Goal: Task Accomplishment & Management: Use online tool/utility

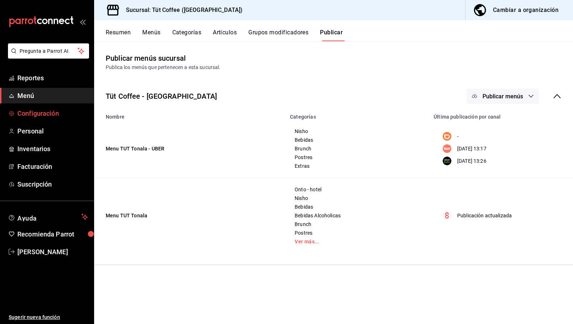
click at [49, 111] on span "Configuración" at bounding box center [52, 114] width 71 height 10
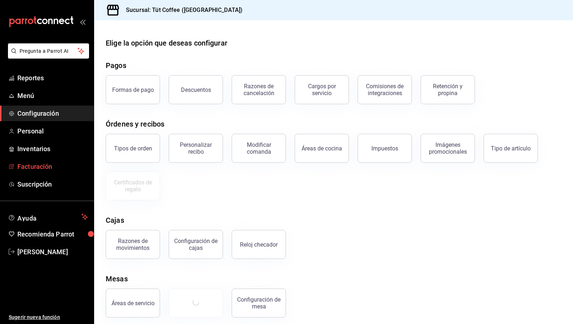
click at [31, 169] on span "Facturación" at bounding box center [52, 167] width 71 height 10
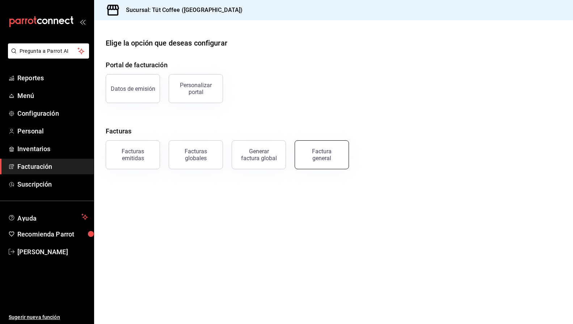
click at [327, 148] on button "Factura general" at bounding box center [322, 155] width 54 height 29
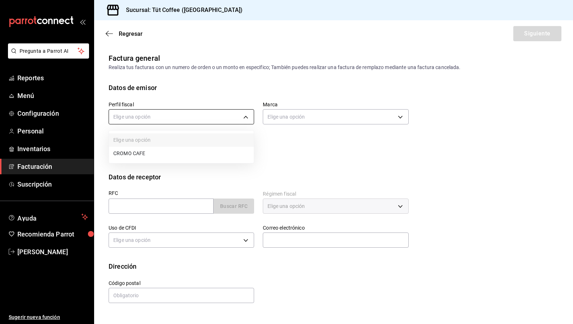
click at [244, 121] on body "Pregunta a Parrot AI Reportes Menú Configuración Personal Inventarios Facturaci…" at bounding box center [286, 162] width 573 height 324
click at [223, 154] on li "CROMO CAFE" at bounding box center [181, 153] width 145 height 13
type input "c2de2fe5-3a29-4118-ae98-9f80750c9ce4"
type input "25341270-96f9-4463-ab3a-2da7ebbc6daf"
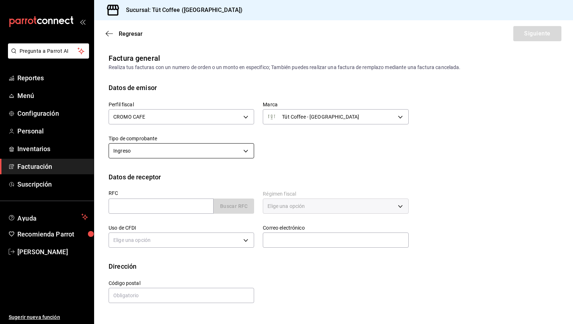
click at [240, 154] on body "Pregunta a Parrot AI Reportes Menú Configuración Personal Inventarios Facturaci…" at bounding box center [286, 162] width 573 height 324
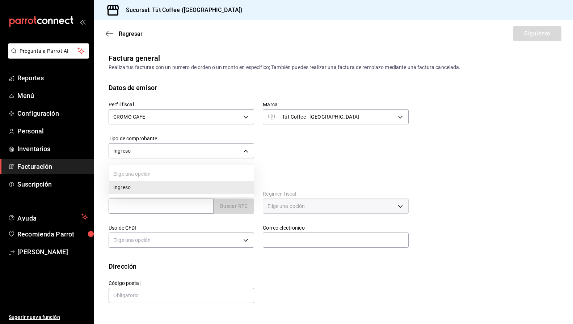
click at [306, 155] on div at bounding box center [286, 162] width 573 height 324
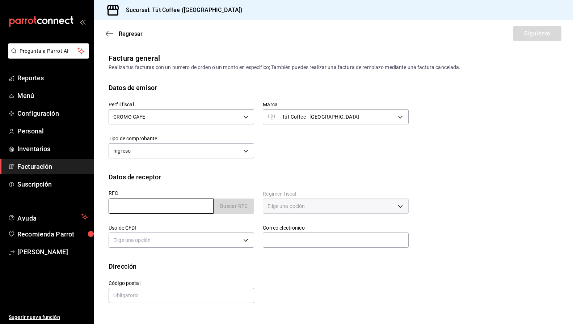
click at [186, 205] on input "text" at bounding box center [161, 206] width 105 height 15
type input "MLU210715R51"
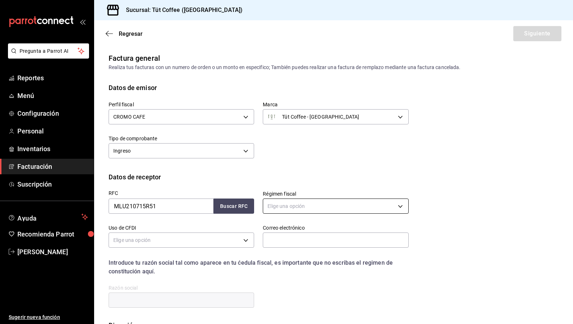
click at [297, 212] on body "Pregunta a Parrot AI Reportes Menú Configuración Personal Inventarios Facturaci…" at bounding box center [286, 162] width 573 height 324
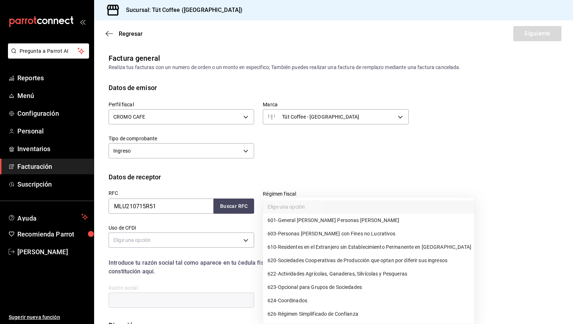
click at [303, 218] on span "601 - General [PERSON_NAME] Personas [PERSON_NAME]" at bounding box center [334, 221] width 132 height 8
type input "601"
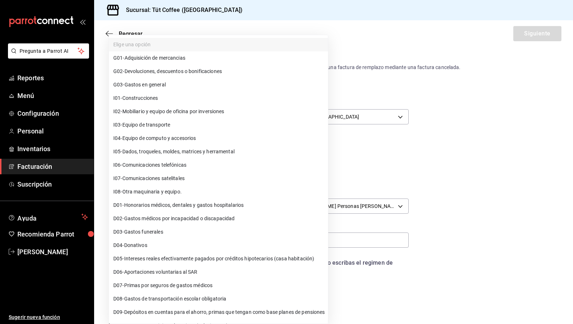
click at [233, 236] on body "Pregunta a Parrot AI Reportes Menú Configuración Personal Inventarios Facturaci…" at bounding box center [286, 162] width 573 height 324
click at [231, 55] on li "G01 - Adquisición de mercancias" at bounding box center [218, 57] width 219 height 13
type input "G01"
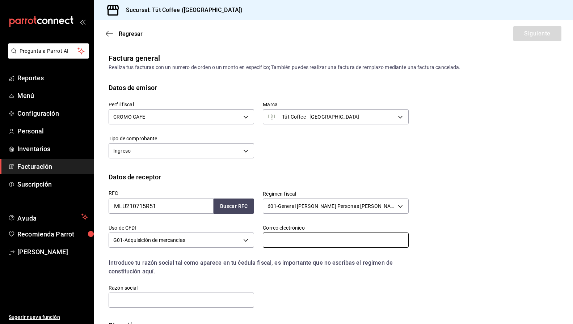
click at [309, 242] on input "text" at bounding box center [336, 240] width 146 height 15
type input "[EMAIL_ADDRESS][DOMAIN_NAME]"
type input "11000"
click at [204, 293] on input "text" at bounding box center [182, 300] width 146 height 15
type input "MEXSTAYS LUMINA"
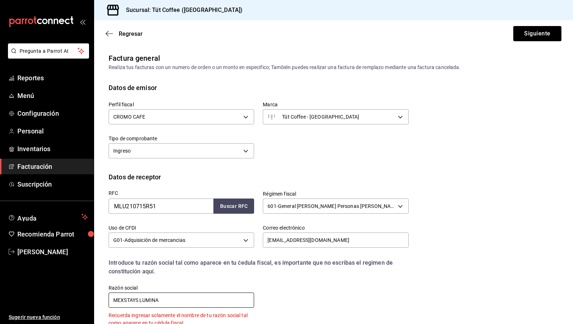
scroll to position [69, 0]
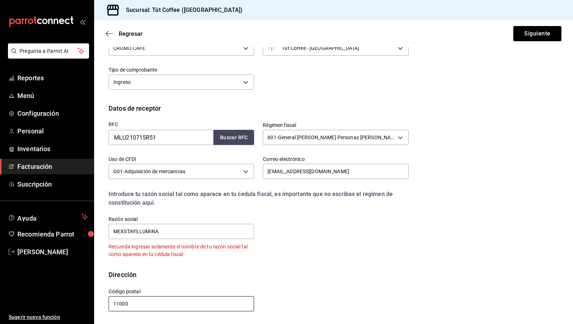
click at [169, 304] on input "11000" at bounding box center [182, 304] width 146 height 15
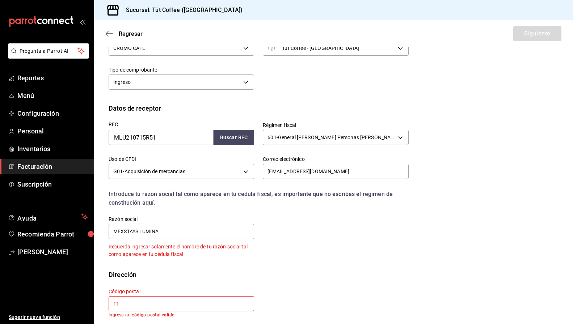
type input "1"
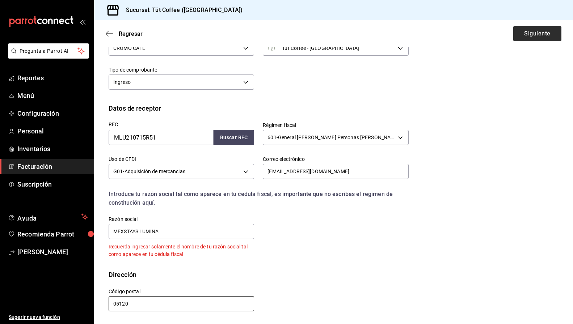
type input "05120"
click at [529, 38] on button "Siguiente" at bounding box center [538, 33] width 48 height 15
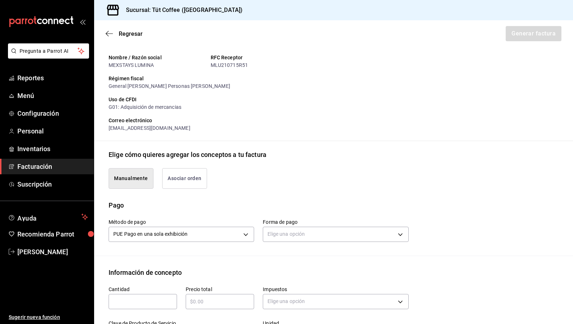
click at [198, 181] on button "Asociar orden" at bounding box center [184, 178] width 45 height 21
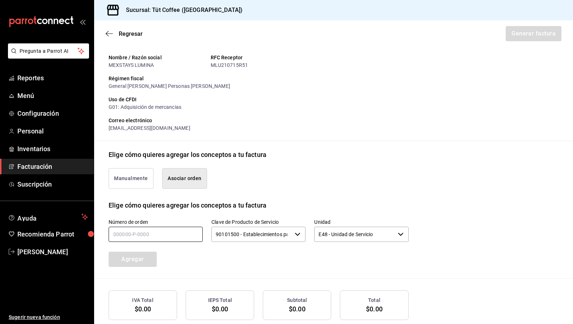
click at [167, 239] on input "text" at bounding box center [156, 234] width 94 height 15
type input "0_____-_-____"
type input "150925-p-0002"
click at [145, 258] on button "Agregar" at bounding box center [133, 259] width 48 height 15
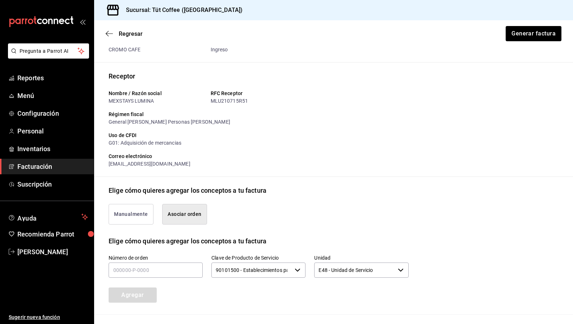
scroll to position [35, 0]
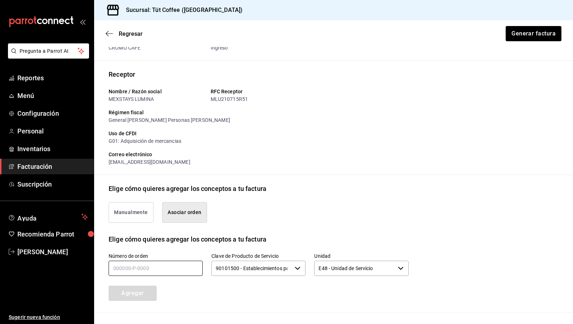
click at [148, 268] on input "text" at bounding box center [156, 268] width 94 height 15
type input "150925-p-0003"
click at [139, 292] on button "Agregar" at bounding box center [133, 293] width 48 height 15
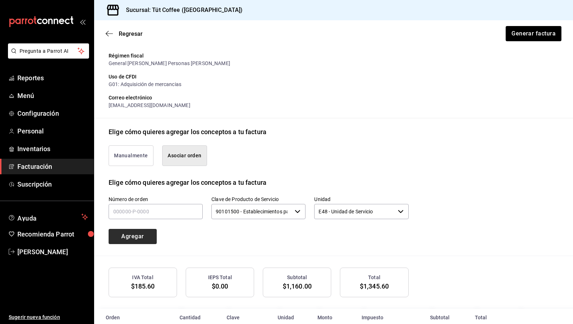
scroll to position [90, 0]
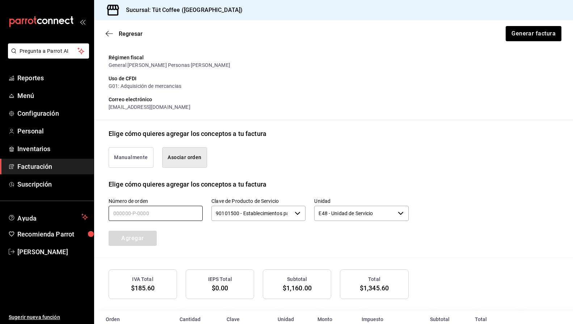
click at [120, 215] on input "text" at bounding box center [156, 213] width 94 height 15
type input "160925-p-0003"
click at [130, 234] on button "Agregar" at bounding box center [133, 238] width 48 height 15
click at [130, 216] on input "text" at bounding box center [156, 213] width 94 height 15
type input "170925-p-0002"
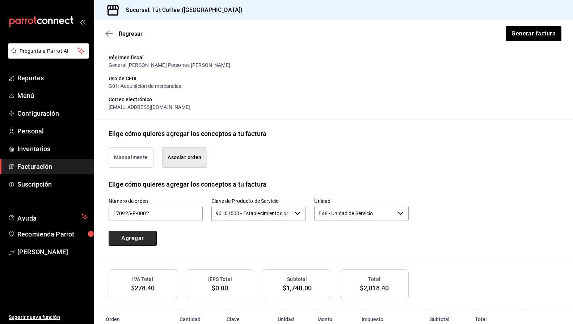
click at [125, 241] on button "Agregar" at bounding box center [133, 238] width 48 height 15
click at [134, 214] on input "text" at bounding box center [156, 213] width 94 height 15
type input "180925-p-0003"
click at [121, 235] on button "Agregar" at bounding box center [133, 238] width 48 height 15
click at [126, 214] on input "text" at bounding box center [156, 213] width 94 height 15
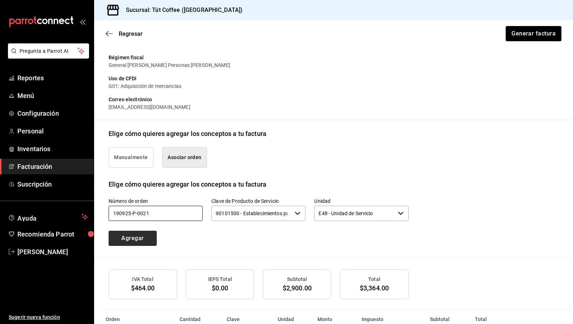
type input "190925-p-0021"
click at [144, 236] on button "Agregar" at bounding box center [133, 238] width 48 height 15
click at [140, 214] on input "text" at bounding box center [156, 213] width 94 height 15
type input "100925-p-0019"
click at [132, 239] on button "Agregar" at bounding box center [133, 238] width 48 height 15
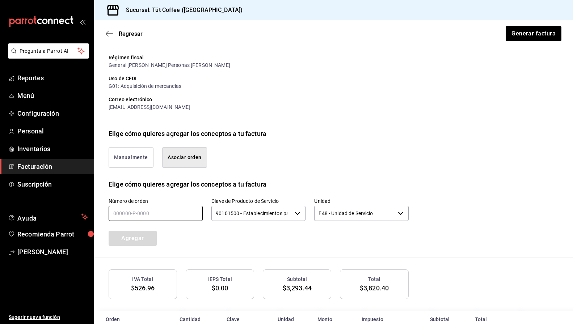
click at [126, 210] on input "text" at bounding box center [156, 213] width 94 height 15
type input "200925-p-0024"
click at [120, 240] on button "Agregar" at bounding box center [133, 238] width 48 height 15
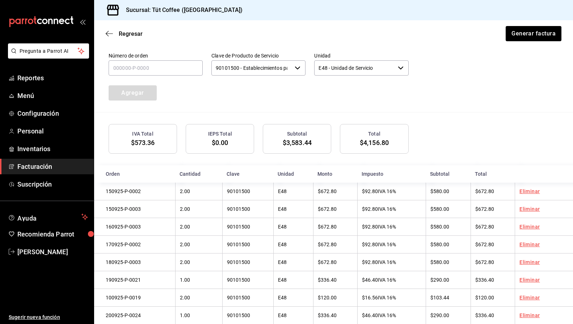
scroll to position [252, 0]
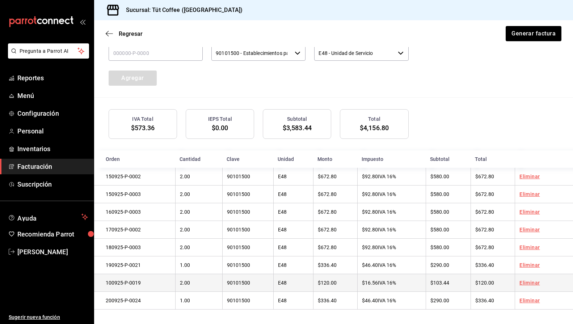
click at [532, 284] on link "Eliminar" at bounding box center [530, 283] width 20 height 6
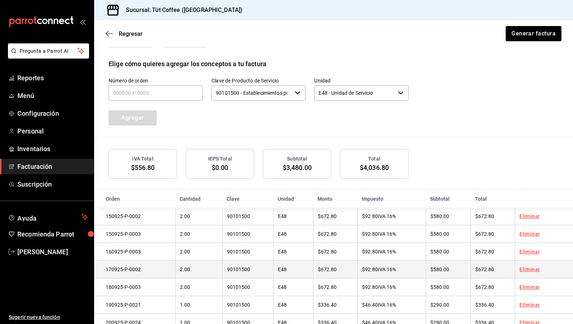
scroll to position [234, 0]
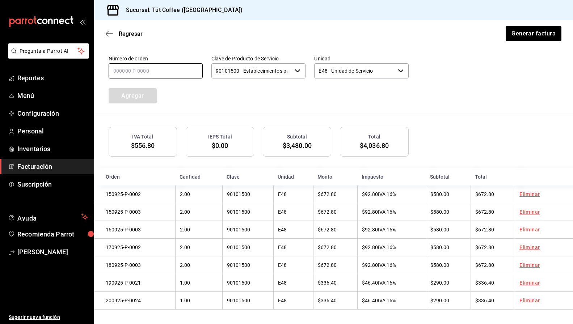
click at [148, 64] on input "text" at bounding box center [156, 70] width 94 height 15
type input "200925-p-0019"
click at [122, 88] on button "Agregar" at bounding box center [133, 95] width 48 height 15
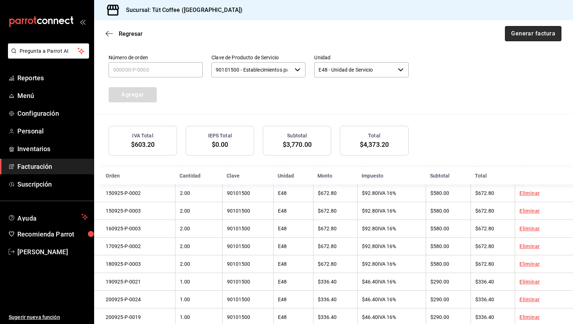
click at [521, 35] on button "Generar factura" at bounding box center [533, 33] width 56 height 15
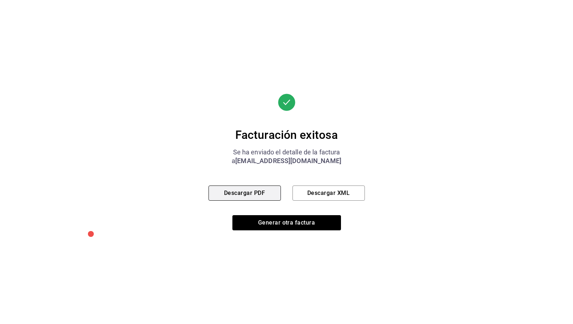
click at [259, 192] on button "Descargar PDF" at bounding box center [245, 193] width 72 height 15
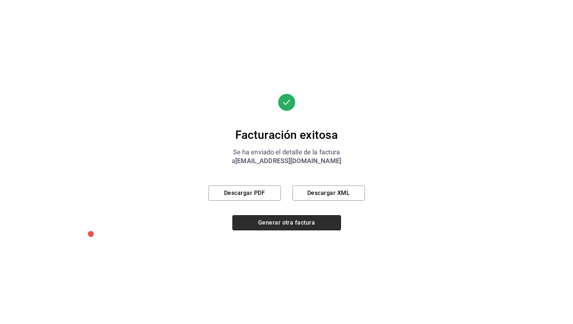
click at [290, 228] on button "Generar otra factura" at bounding box center [287, 222] width 109 height 15
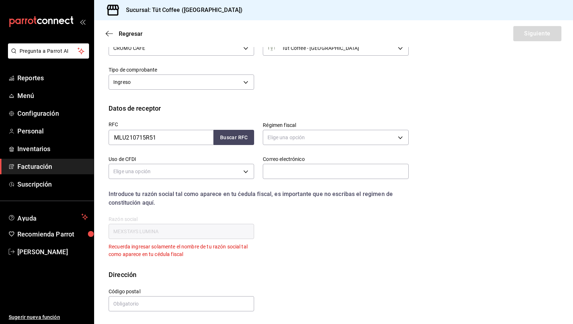
scroll to position [0, 0]
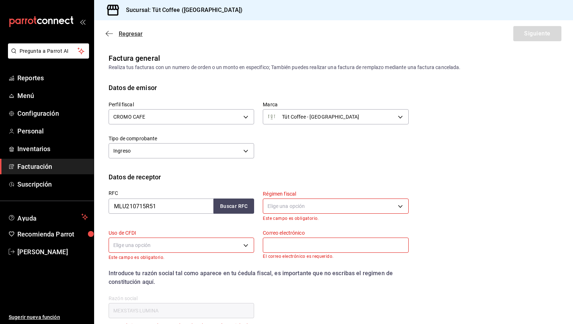
click at [110, 34] on icon "button" at bounding box center [109, 33] width 7 height 7
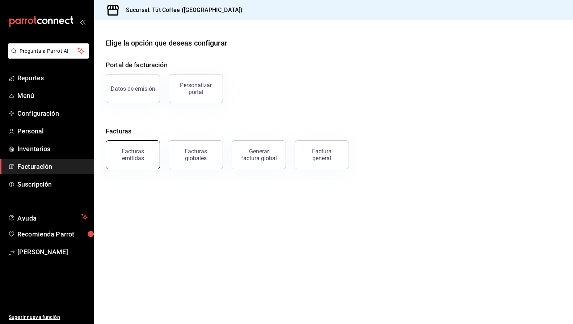
click at [129, 152] on div "Facturas emitidas" at bounding box center [132, 155] width 45 height 14
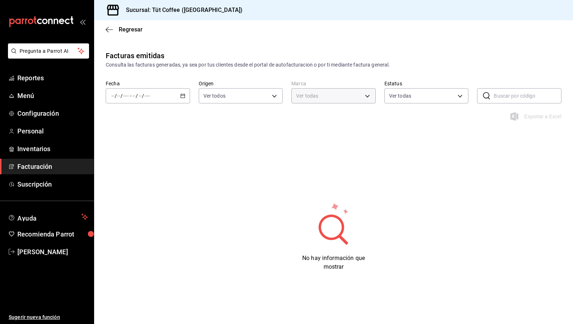
type input "25341270-96f9-4463-ab3a-2da7ebbc6daf"
click at [185, 98] on icon "button" at bounding box center [182, 95] width 5 height 5
click at [145, 116] on span "Hoy" at bounding box center [140, 118] width 56 height 8
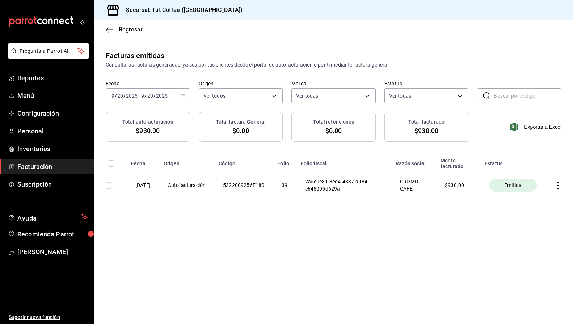
click at [178, 96] on div "[DATE] [DATE] - [DATE] [DATE]" at bounding box center [148, 95] width 84 height 15
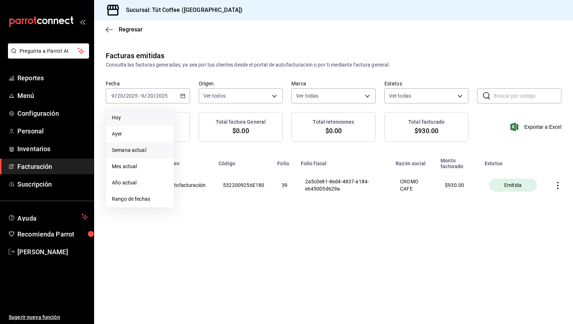
click at [135, 148] on span "Semana actual" at bounding box center [140, 151] width 56 height 8
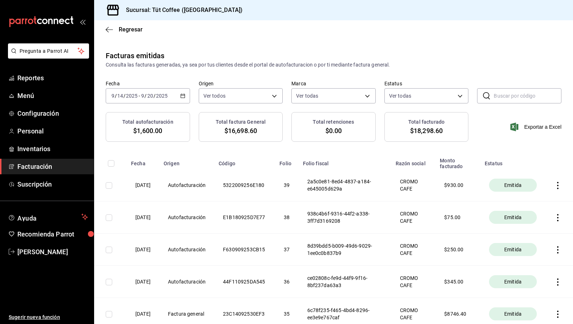
click at [185, 96] on icon "button" at bounding box center [182, 95] width 5 height 5
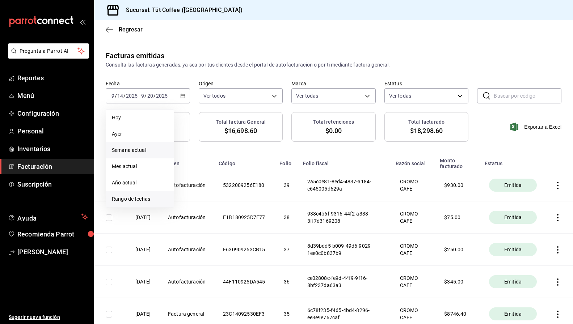
click at [133, 197] on span "Rango de fechas" at bounding box center [140, 200] width 56 height 8
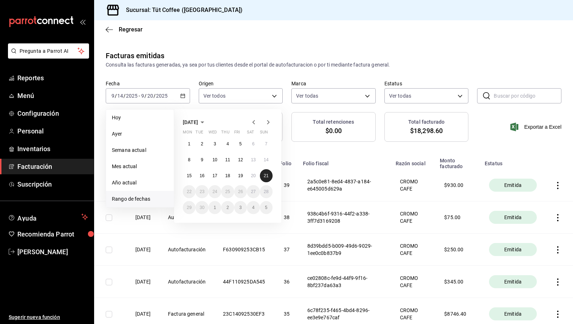
click at [265, 177] on abbr "21" at bounding box center [266, 175] width 5 height 5
click at [268, 175] on abbr "21" at bounding box center [266, 175] width 5 height 5
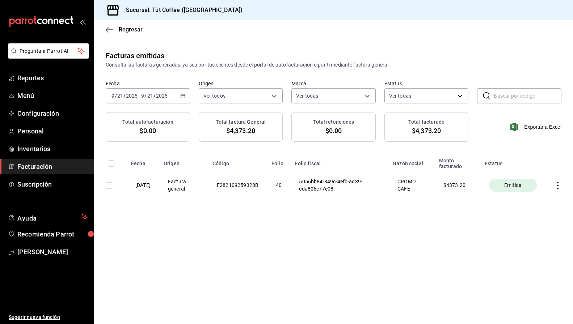
click at [558, 183] on icon "button" at bounding box center [557, 185] width 1 height 7
click at [523, 207] on li "Cancelar factura" at bounding box center [530, 204] width 64 height 17
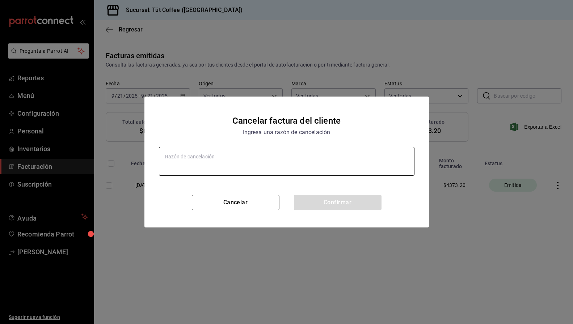
type textarea "x"
click at [225, 167] on textarea at bounding box center [287, 161] width 256 height 29
type textarea "E"
type textarea "x"
type textarea "Er"
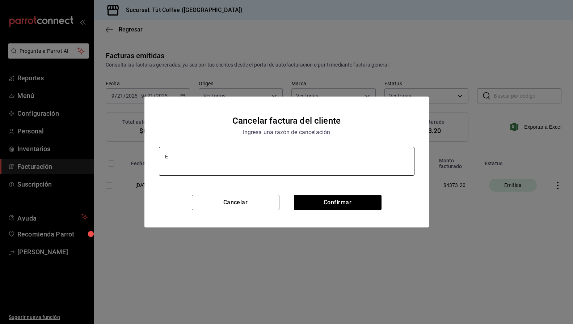
type textarea "x"
type textarea "Err"
type textarea "x"
type textarea "Erro"
type textarea "x"
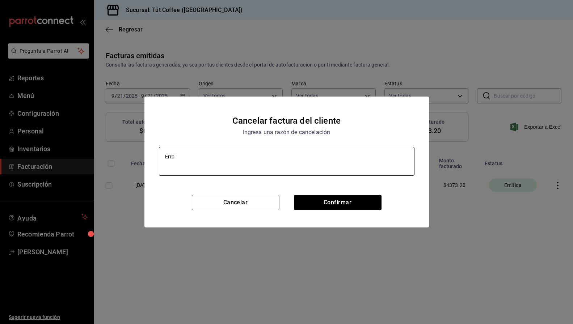
type textarea "Error"
type textarea "x"
type textarea "Error"
type textarea "x"
type textarea "Error"
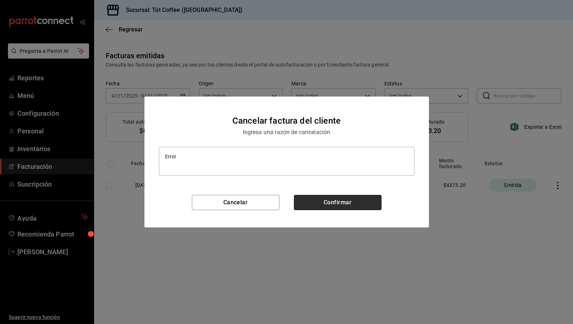
click at [335, 205] on button "Confirmar" at bounding box center [338, 202] width 88 height 15
type textarea "x"
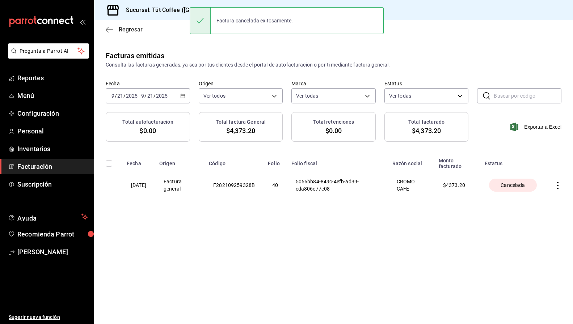
click at [106, 29] on icon "button" at bounding box center [109, 29] width 7 height 7
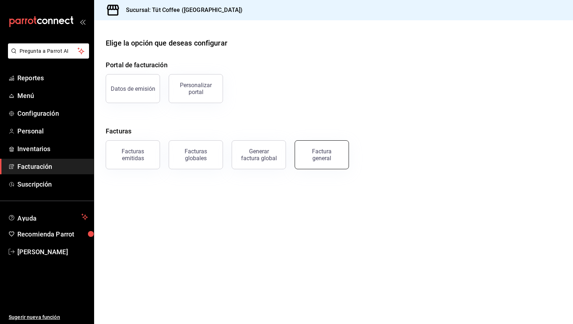
click at [323, 164] on button "Factura general" at bounding box center [322, 155] width 54 height 29
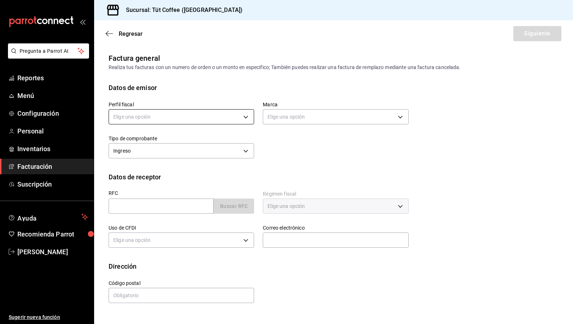
click at [240, 121] on body "Pregunta a Parrot AI Reportes Menú Configuración Personal Inventarios Facturaci…" at bounding box center [286, 162] width 573 height 324
click at [205, 150] on li "CROMO CAFE" at bounding box center [181, 153] width 145 height 13
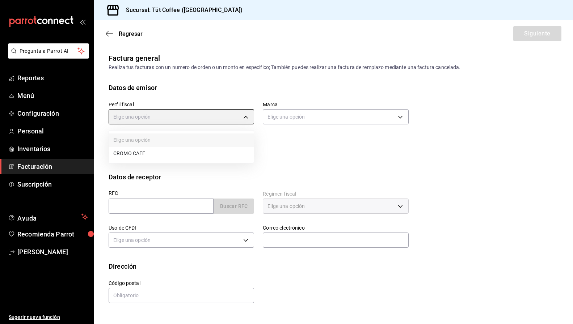
type input "c2de2fe5-3a29-4118-ae98-9f80750c9ce4"
type input "25341270-96f9-4463-ab3a-2da7ebbc6daf"
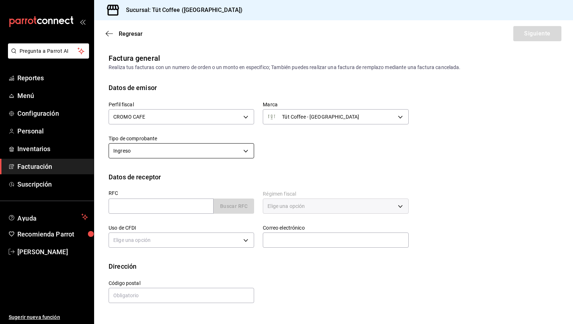
click at [222, 154] on body "Pregunta a Parrot AI Reportes Menú Configuración Personal Inventarios Facturaci…" at bounding box center [286, 162] width 573 height 324
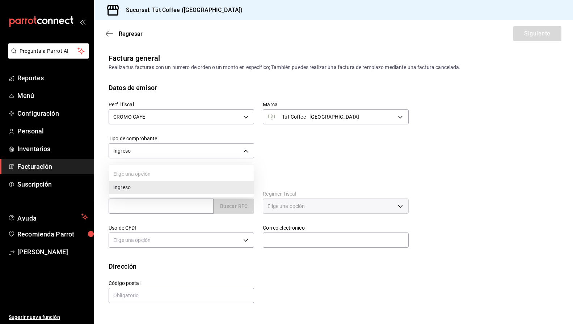
click at [326, 140] on div at bounding box center [286, 162] width 573 height 324
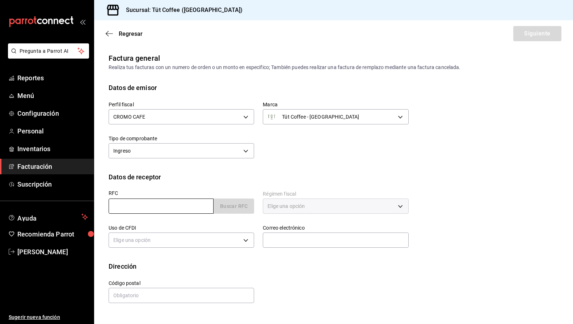
click at [134, 210] on input "text" at bounding box center [161, 206] width 105 height 15
type input "MLU210715R51"
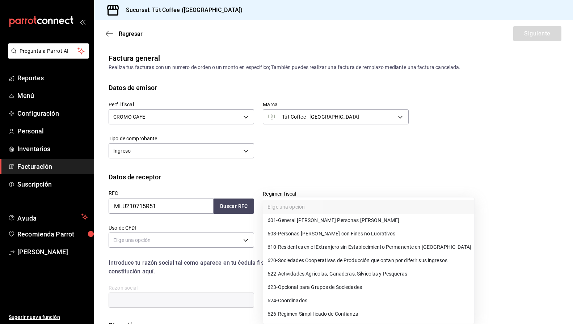
click at [334, 211] on body "Pregunta a Parrot AI Reportes Menú Configuración Personal Inventarios Facturaci…" at bounding box center [286, 162] width 573 height 324
click at [336, 224] on span "601 - General [PERSON_NAME] Personas [PERSON_NAME]" at bounding box center [334, 221] width 132 height 8
type input "601"
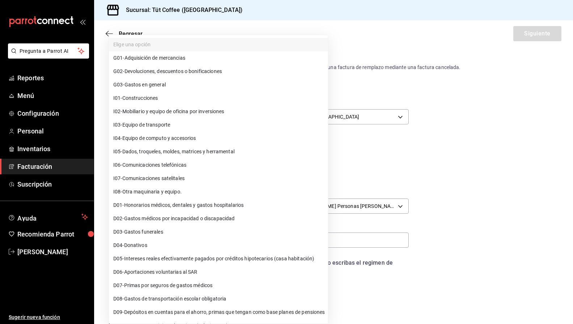
click at [223, 237] on body "Pregunta a Parrot AI Reportes Menú Configuración Personal Inventarios Facturaci…" at bounding box center [286, 162] width 573 height 324
click at [219, 63] on li "G01 - Adquisición de mercancias" at bounding box center [218, 57] width 219 height 13
type input "G01"
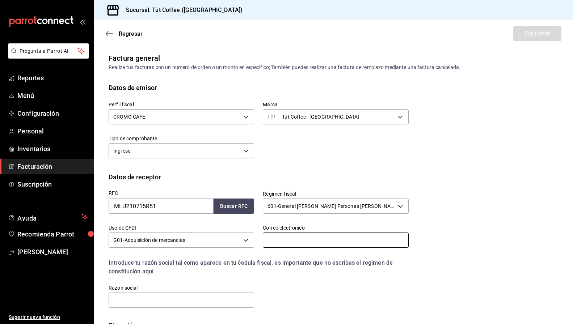
click at [275, 238] on input "text" at bounding box center [336, 240] width 146 height 15
type input "[EMAIL_ADDRESS][DOMAIN_NAME]"
type input "11000"
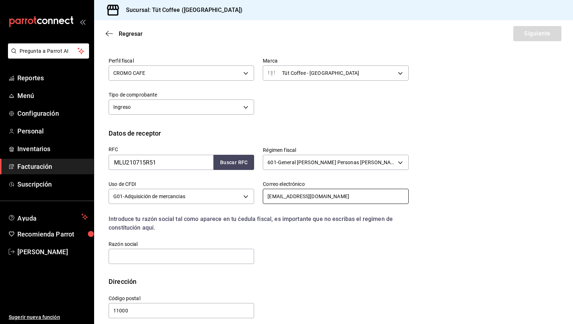
scroll to position [51, 0]
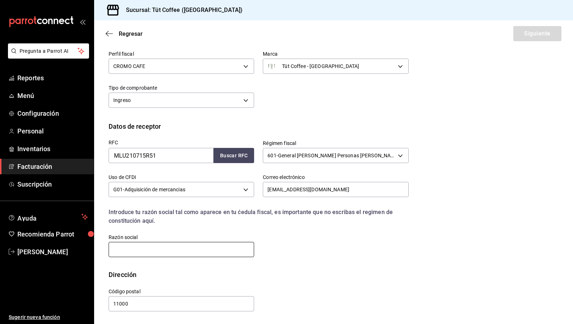
click at [179, 253] on input "text" at bounding box center [182, 249] width 146 height 15
type input "MEXSTAYS LUMINA"
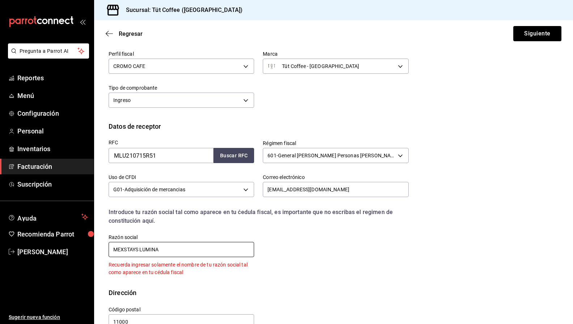
scroll to position [69, 0]
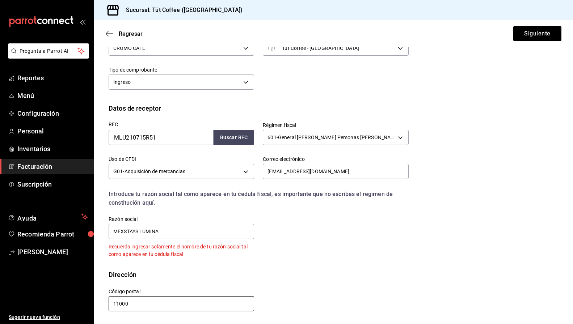
drag, startPoint x: 146, startPoint y: 302, endPoint x: 43, endPoint y: 294, distance: 103.2
click at [43, 294] on div "Pregunta a Parrot AI Reportes Menú Configuración Personal Inventarios Facturaci…" at bounding box center [286, 162] width 573 height 324
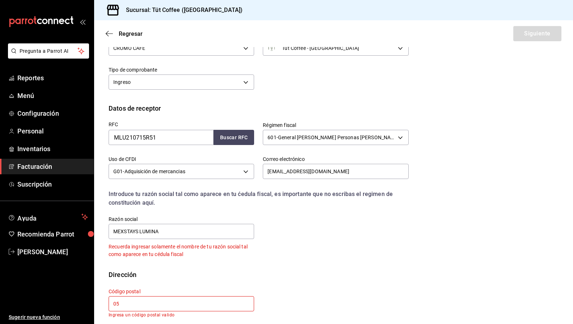
type input "05120"
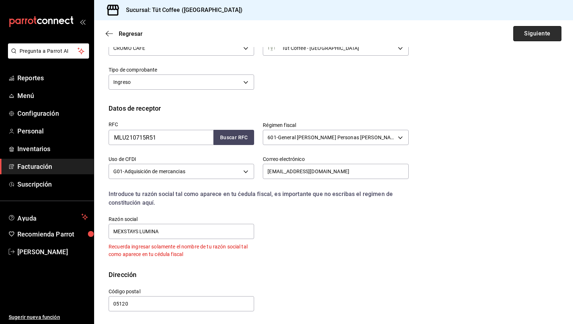
click at [531, 30] on button "Siguiente" at bounding box center [538, 33] width 48 height 15
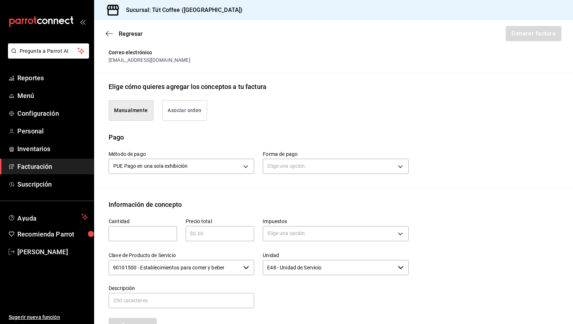
scroll to position [138, 0]
click at [192, 99] on button "Asociar orden" at bounding box center [184, 109] width 45 height 21
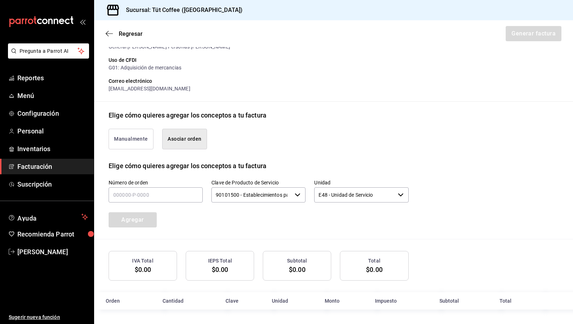
scroll to position [108, 0]
click at [164, 192] on input "text" at bounding box center [156, 195] width 94 height 15
type input "150925-p-0002"
click at [137, 223] on button "Agregar" at bounding box center [133, 220] width 48 height 15
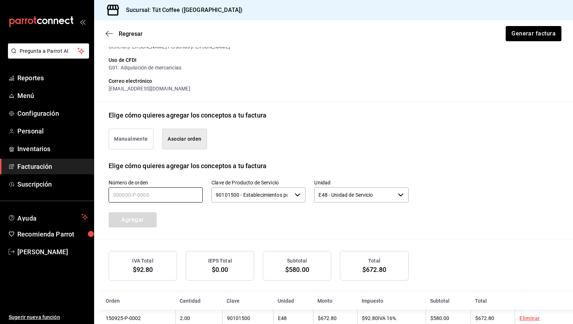
click at [148, 196] on input "text" at bounding box center [156, 195] width 94 height 15
type input "150925-p-0003"
click at [131, 222] on button "Agregar" at bounding box center [133, 220] width 48 height 15
click at [128, 195] on input "text" at bounding box center [156, 195] width 94 height 15
type input "160925-p-0003"
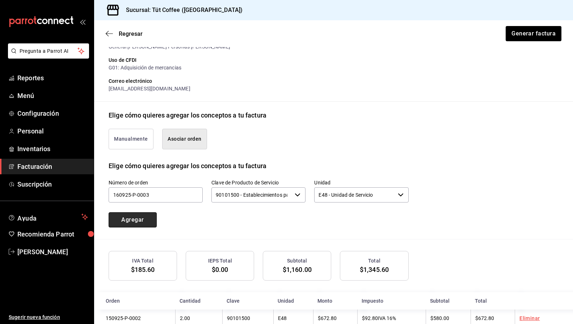
click at [140, 217] on button "Agregar" at bounding box center [133, 220] width 48 height 15
click at [139, 194] on input "text" at bounding box center [156, 195] width 94 height 15
type input "170925-p-0002"
click at [136, 212] on div "Agregar" at bounding box center [138, 216] width 77 height 24
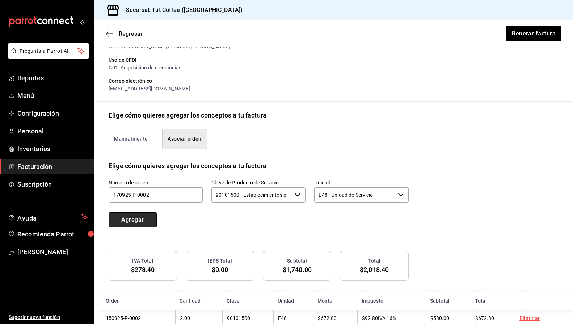
click at [136, 219] on button "Agregar" at bounding box center [133, 220] width 48 height 15
click at [139, 194] on input "text" at bounding box center [156, 195] width 94 height 15
type input "180925-p-0003"
click at [132, 218] on button "Agregar" at bounding box center [133, 220] width 48 height 15
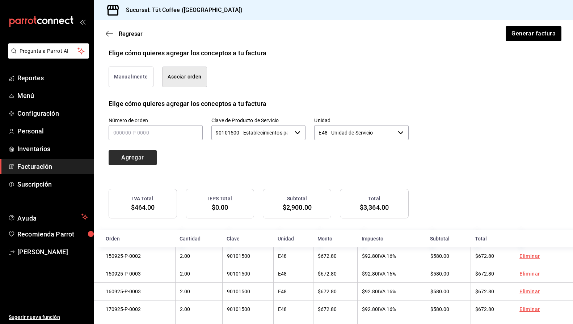
scroll to position [198, 0]
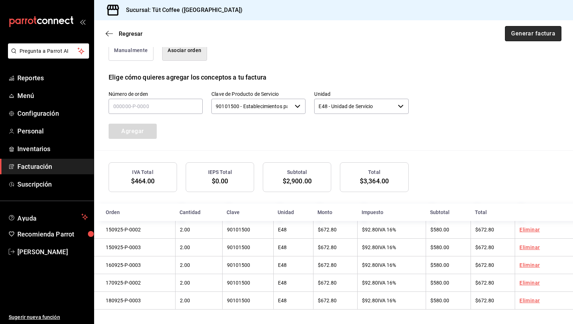
click at [511, 33] on button "Generar factura" at bounding box center [533, 33] width 56 height 15
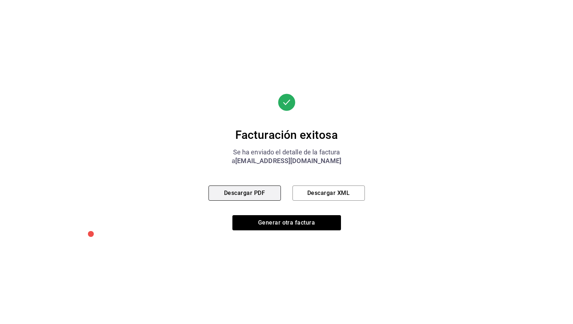
click at [234, 190] on button "Descargar PDF" at bounding box center [245, 193] width 72 height 15
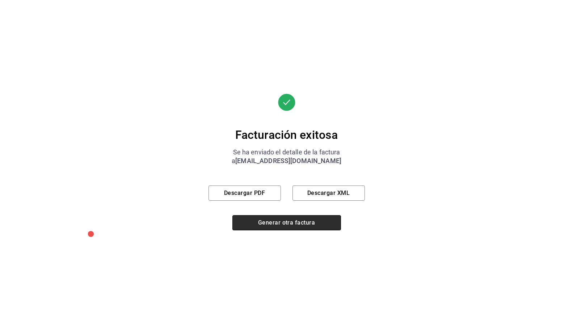
click at [288, 225] on button "Generar otra factura" at bounding box center [287, 222] width 109 height 15
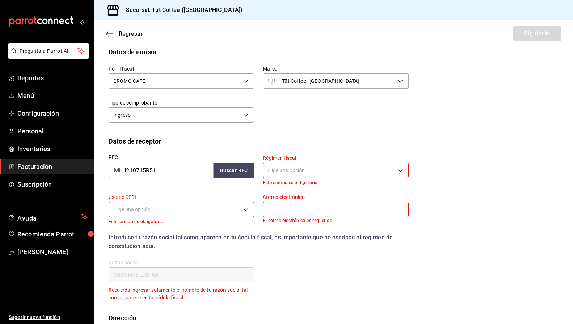
scroll to position [37, 0]
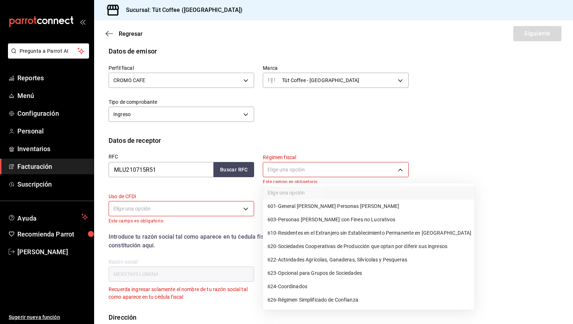
click at [286, 162] on body "Pregunta a Parrot AI Reportes Menú Configuración Personal Inventarios Facturaci…" at bounding box center [286, 162] width 573 height 324
click at [294, 207] on span "601 - General [PERSON_NAME] Personas [PERSON_NAME]" at bounding box center [334, 207] width 132 height 8
type input "601"
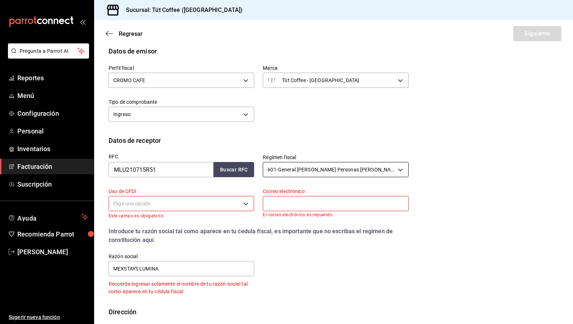
click at [293, 168] on body "Pregunta a Parrot AI Reportes Menú Configuración Personal Inventarios Facturaci…" at bounding box center [286, 162] width 573 height 324
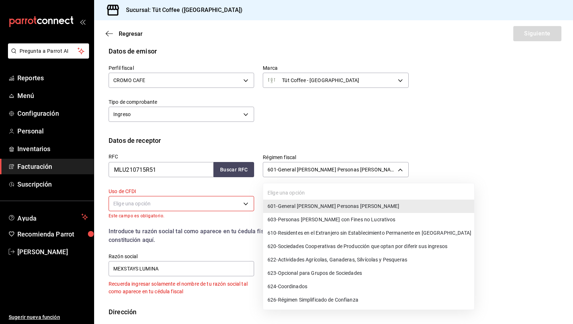
click at [219, 185] on div at bounding box center [286, 162] width 573 height 324
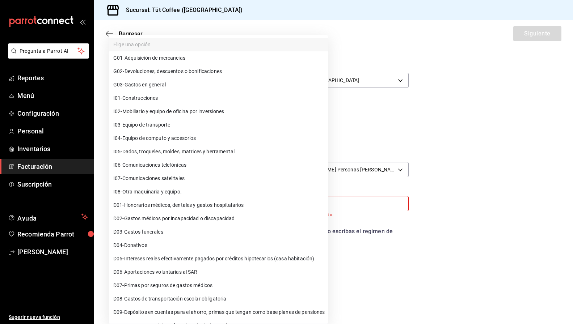
click at [219, 200] on body "Pregunta a Parrot AI Reportes Menú Configuración Personal Inventarios Facturaci…" at bounding box center [286, 162] width 573 height 324
click at [182, 60] on span "G01 - Adquisición de mercancias" at bounding box center [149, 58] width 72 height 8
type input "G01"
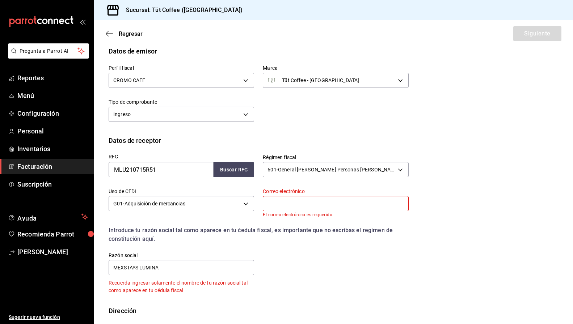
click at [324, 205] on input "text" at bounding box center [336, 203] width 146 height 15
type input "[EMAIL_ADDRESS][DOMAIN_NAME]"
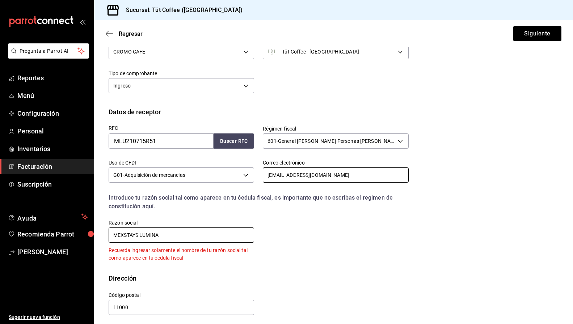
scroll to position [69, 0]
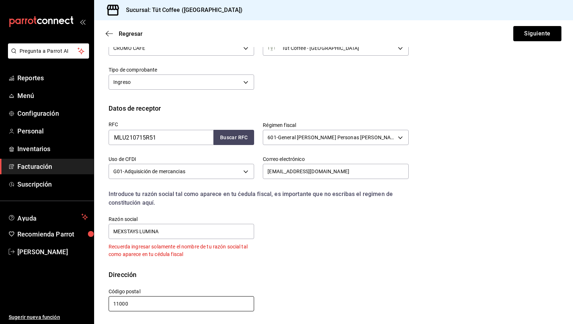
click at [168, 303] on input "11000" at bounding box center [182, 304] width 146 height 15
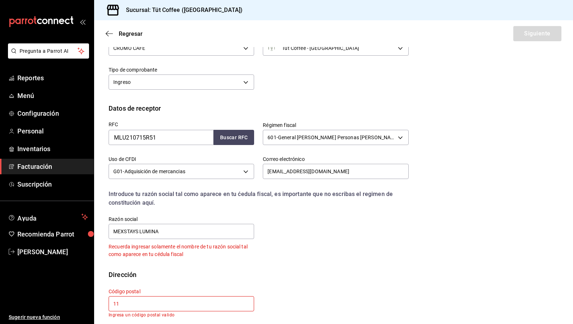
type input "1"
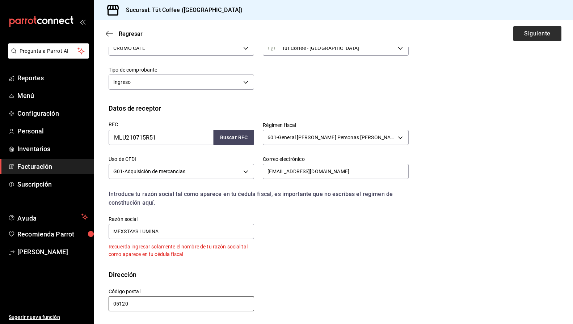
type input "05120"
click at [533, 30] on button "Siguiente" at bounding box center [538, 33] width 48 height 15
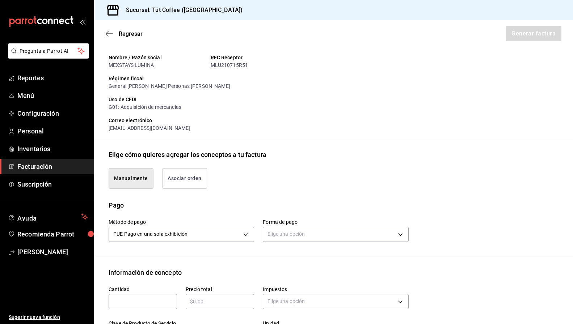
click at [180, 181] on button "Asociar orden" at bounding box center [184, 178] width 45 height 21
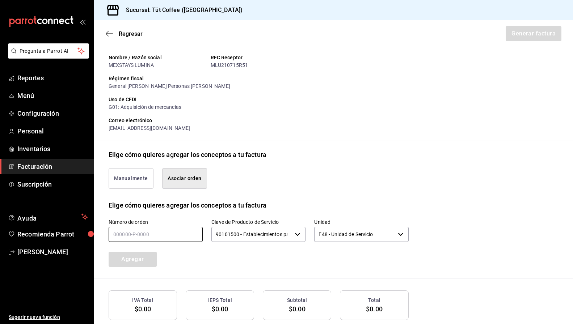
click at [144, 229] on input "text" at bounding box center [156, 234] width 94 height 15
type input "200925-p-0019"
click at [127, 257] on button "Agregar" at bounding box center [133, 259] width 48 height 15
click at [139, 234] on input "text" at bounding box center [156, 234] width 94 height 15
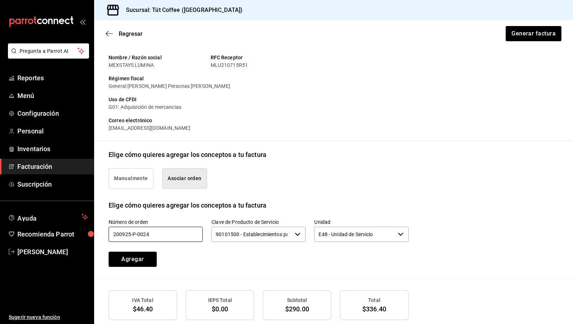
type input "200925-p-0024"
click at [131, 269] on div "Número de orden 200925-p-0024 Clave de Producto de Servicio 90101500 - Establec…" at bounding box center [334, 244] width 450 height 68
click at [133, 265] on button "Agregar" at bounding box center [133, 259] width 48 height 15
click at [141, 235] on input "text" at bounding box center [156, 234] width 94 height 15
type input "190925-p-0021"
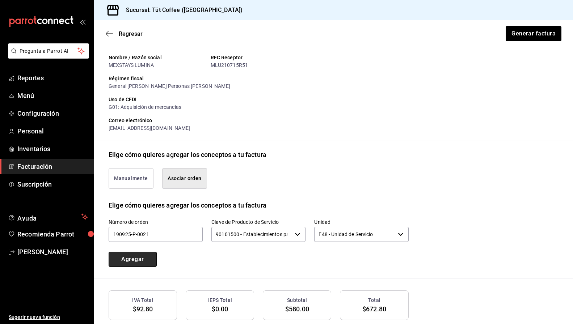
click at [131, 256] on button "Agregar" at bounding box center [133, 259] width 48 height 15
click at [133, 236] on input "text" at bounding box center [156, 234] width 94 height 15
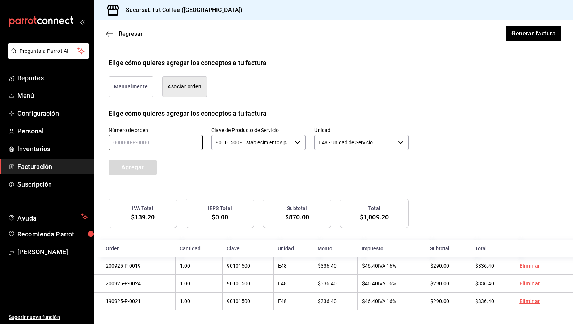
scroll to position [162, 0]
click at [539, 33] on button "Generar factura" at bounding box center [533, 33] width 56 height 15
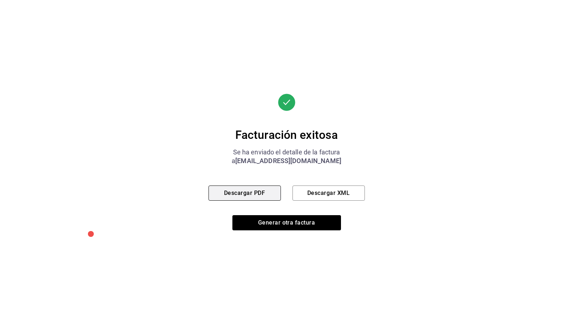
click at [263, 191] on button "Descargar PDF" at bounding box center [245, 193] width 72 height 15
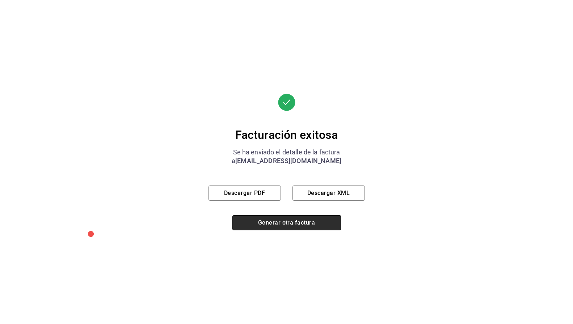
click at [240, 219] on button "Generar otra factura" at bounding box center [287, 222] width 109 height 15
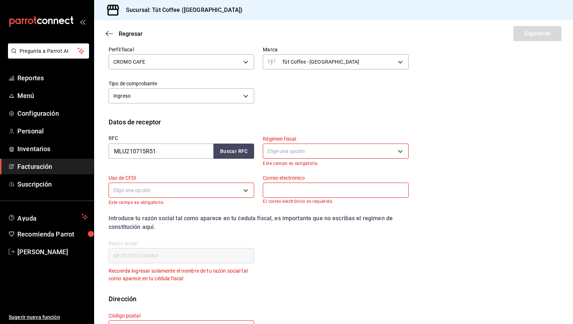
scroll to position [56, 0]
click at [306, 146] on body "Pregunta a Parrot AI Reportes Menú Configuración Personal Inventarios Facturaci…" at bounding box center [286, 162] width 573 height 324
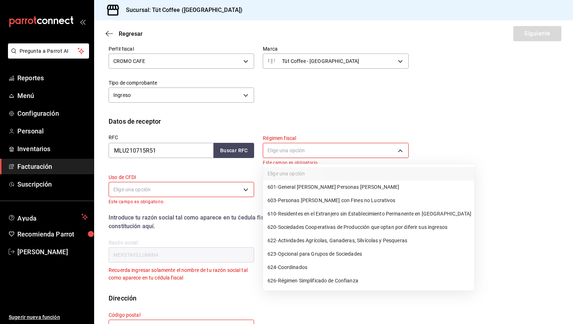
click at [311, 187] on span "601 - General [PERSON_NAME] Personas [PERSON_NAME]" at bounding box center [334, 188] width 132 height 8
type input "601"
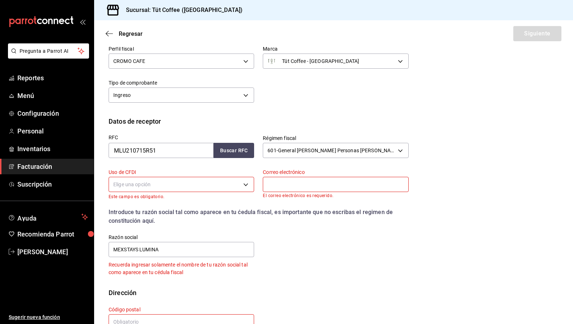
click at [203, 182] on body "Pregunta a Parrot AI Reportes Menú Configuración Personal Inventarios Facturaci…" at bounding box center [286, 162] width 573 height 324
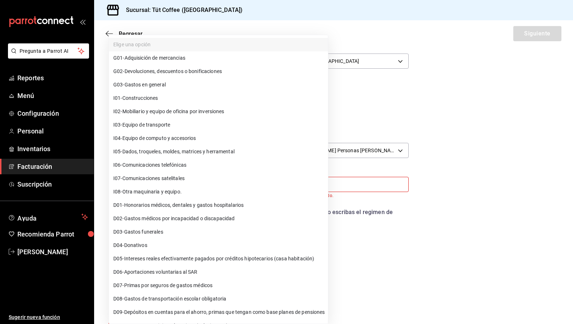
click at [256, 63] on li "G01 - Adquisición de mercancias" at bounding box center [218, 57] width 219 height 13
type input "G01"
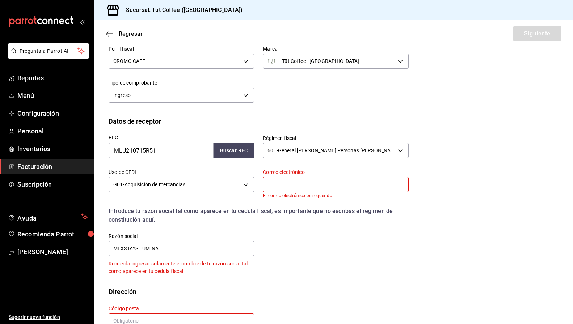
click at [277, 183] on input "text" at bounding box center [336, 184] width 146 height 15
type input "[EMAIL_ADDRESS][DOMAIN_NAME]"
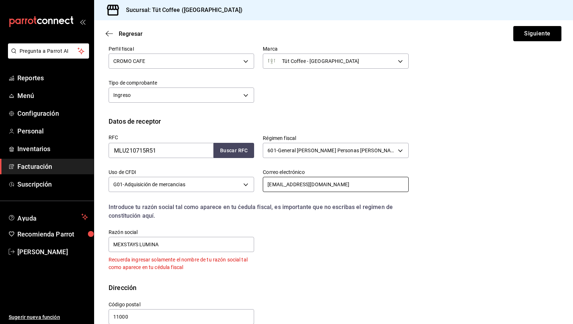
scroll to position [69, 0]
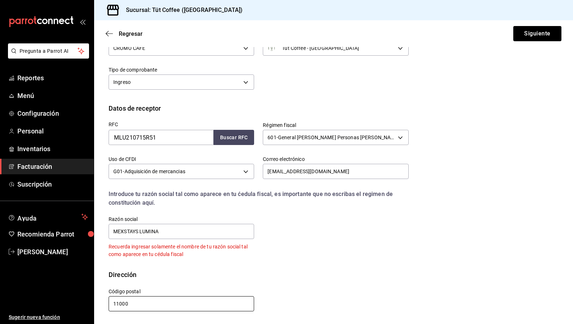
drag, startPoint x: 138, startPoint y: 308, endPoint x: 89, endPoint y: 305, distance: 49.0
click at [89, 306] on div "Pregunta a Parrot AI Reportes Menú Configuración Personal Inventarios Facturaci…" at bounding box center [286, 162] width 573 height 324
type input "05120"
click at [541, 32] on button "Siguiente" at bounding box center [538, 33] width 48 height 15
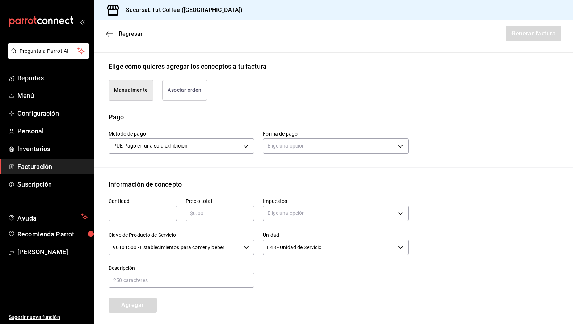
scroll to position [158, 0]
click at [187, 94] on button "Asociar orden" at bounding box center [184, 89] width 45 height 21
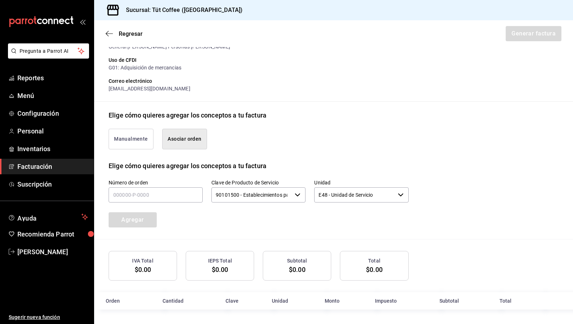
scroll to position [108, 0]
click at [166, 202] on input "text" at bounding box center [156, 195] width 94 height 15
type input "180925-p-0004"
click at [139, 224] on button "Agregar" at bounding box center [133, 220] width 48 height 15
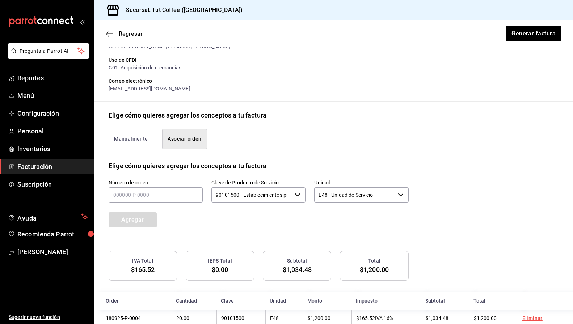
scroll to position [126, 0]
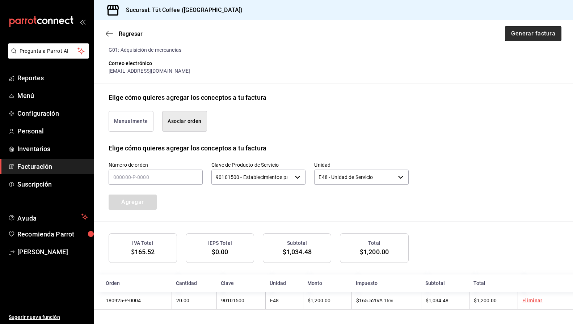
click at [526, 33] on button "Generar factura" at bounding box center [533, 33] width 56 height 15
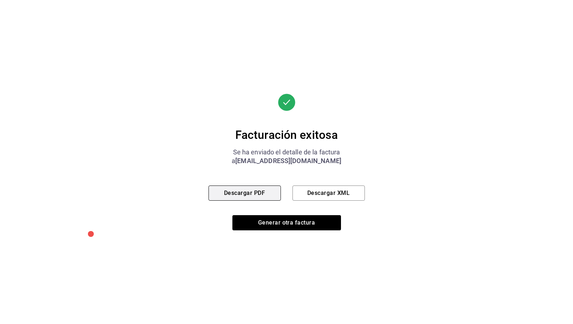
click at [247, 199] on button "Descargar PDF" at bounding box center [245, 193] width 72 height 15
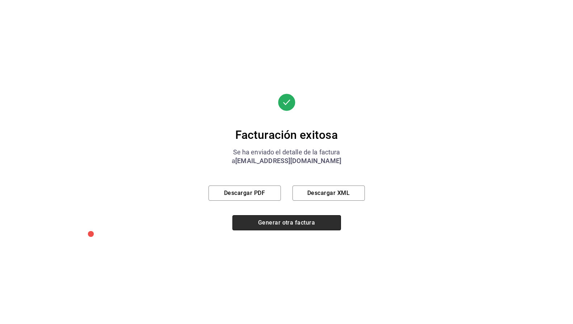
click at [291, 223] on button "Generar otra factura" at bounding box center [287, 222] width 109 height 15
